Goal: Information Seeking & Learning: Learn about a topic

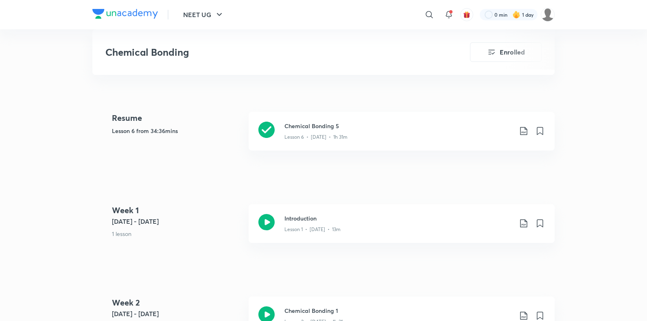
scroll to position [348, 0]
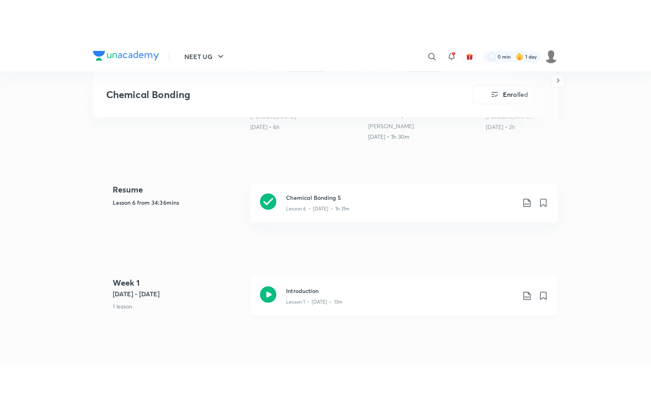
scroll to position [311, 0]
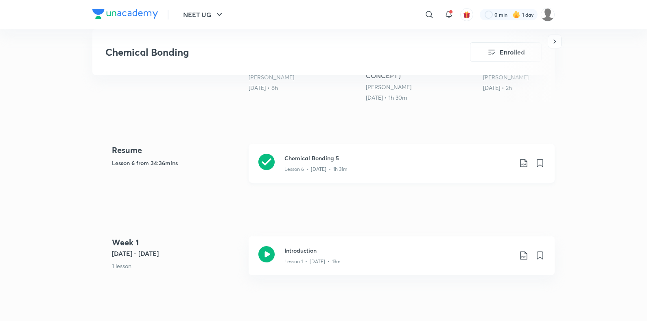
click at [267, 176] on div "Chemical Bonding 5 Lesson 6 • [DATE] • 1h 31m" at bounding box center [401, 163] width 306 height 39
